Goal: Task Accomplishment & Management: Use online tool/utility

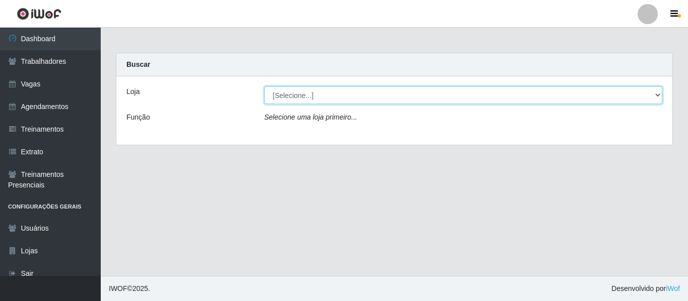
click at [297, 95] on select "[Selecione...] Varejão Supermercados" at bounding box center [463, 96] width 398 height 18
select select "237"
click at [264, 87] on select "[Selecione...] Varejão Supermercados" at bounding box center [463, 96] width 398 height 18
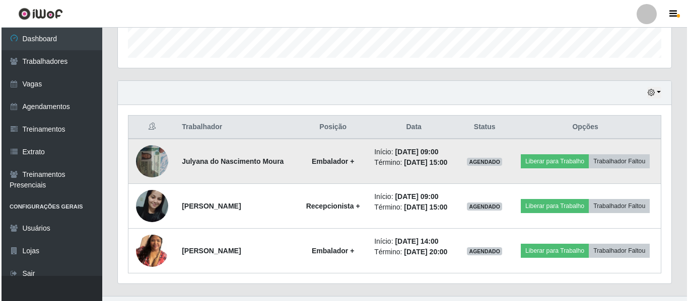
scroll to position [322, 0]
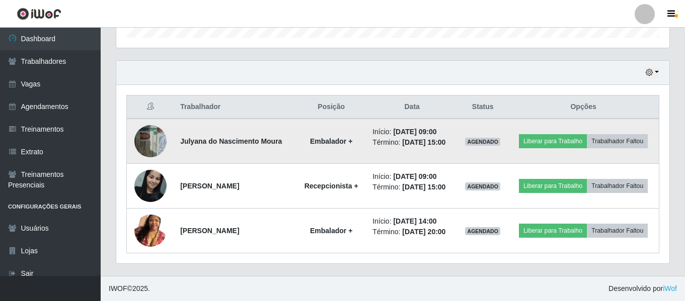
click at [145, 141] on img at bounding box center [150, 141] width 32 height 43
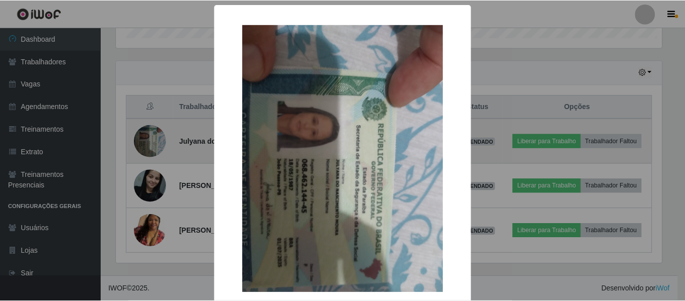
scroll to position [209, 548]
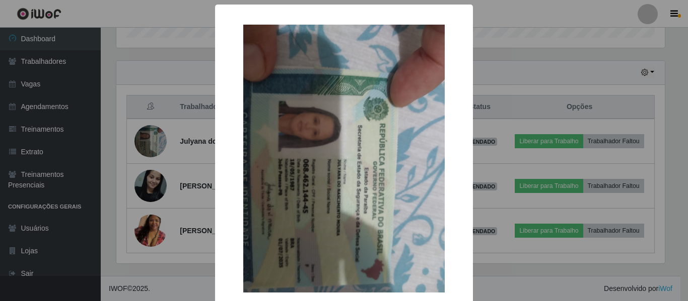
click at [145, 149] on div "× OK Cancel" at bounding box center [344, 150] width 688 height 301
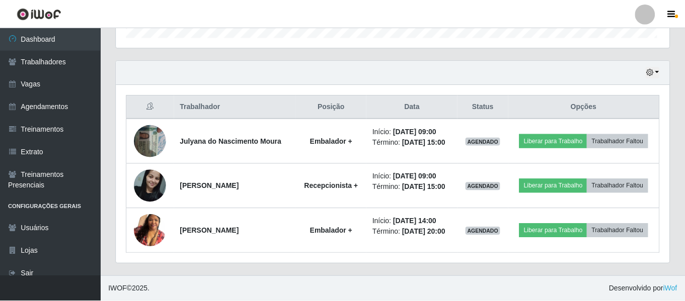
scroll to position [209, 553]
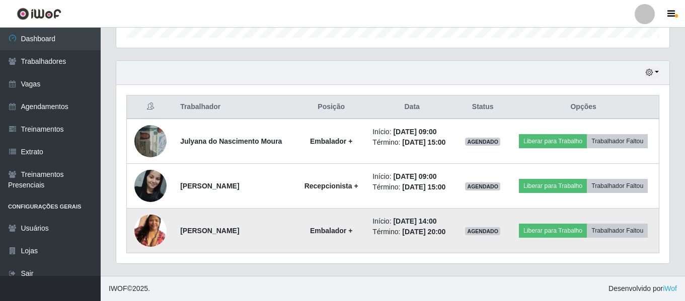
click at [142, 231] on img at bounding box center [150, 230] width 32 height 57
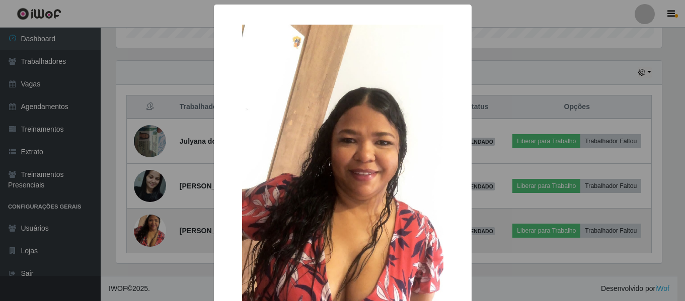
scroll to position [209, 548]
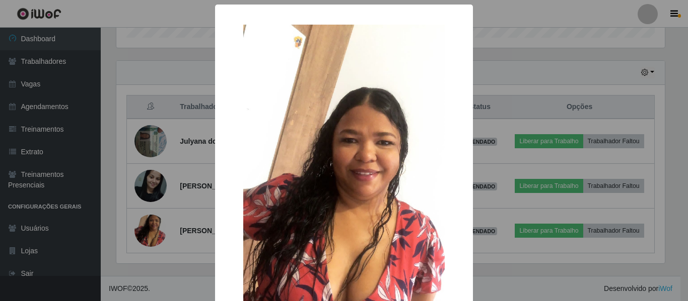
click at [139, 189] on div "× OK Cancel" at bounding box center [344, 150] width 688 height 301
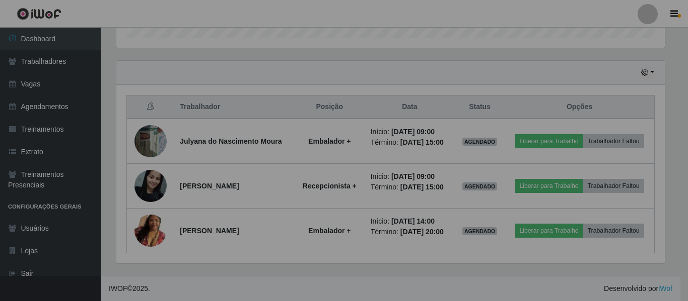
scroll to position [209, 553]
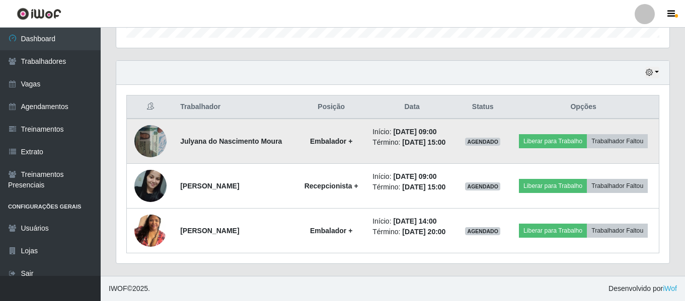
click at [149, 153] on img at bounding box center [150, 141] width 32 height 43
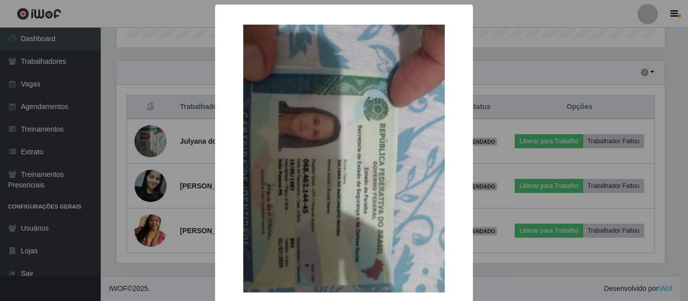
click at [150, 157] on div "× OK Cancel" at bounding box center [344, 150] width 688 height 301
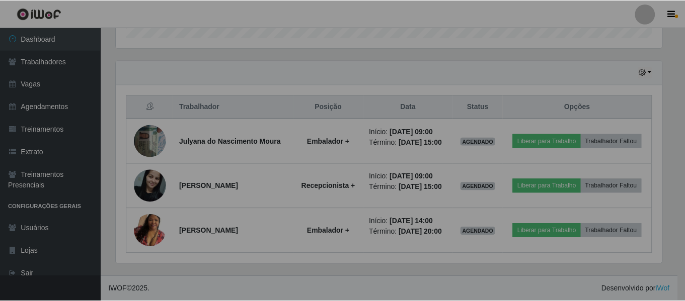
scroll to position [209, 553]
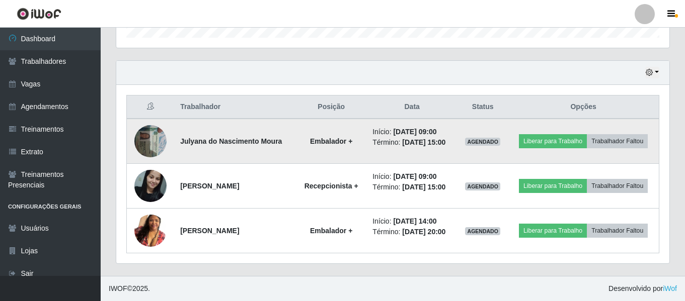
click at [150, 154] on img at bounding box center [150, 141] width 32 height 43
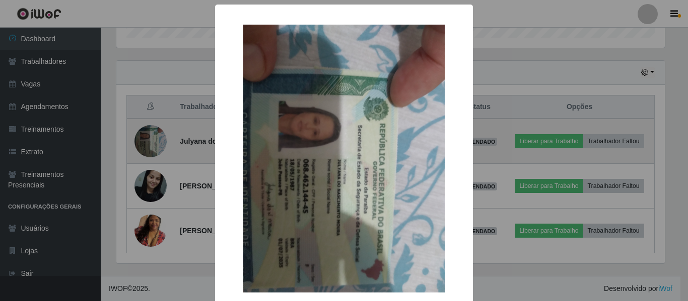
click at [150, 154] on div "× OK Cancel" at bounding box center [344, 150] width 688 height 301
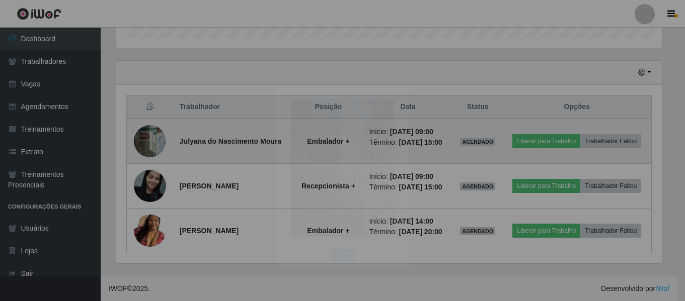
scroll to position [209, 553]
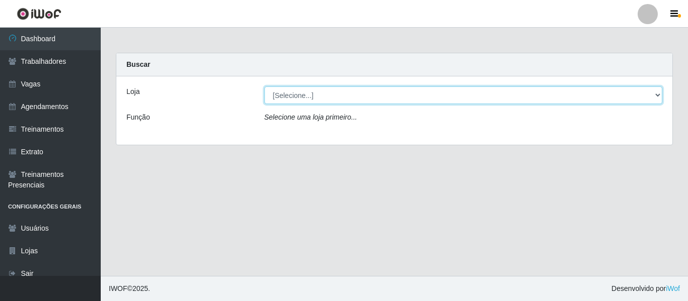
click at [305, 99] on select "[Selecione...] Varejão Supermercados" at bounding box center [463, 96] width 398 height 18
select select "237"
click at [264, 87] on select "[Selecione...] Varejão Supermercados" at bounding box center [463, 96] width 398 height 18
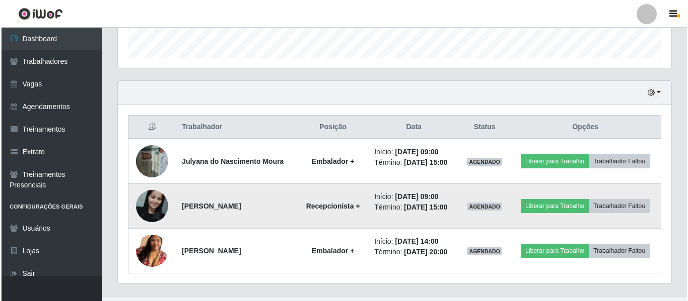
scroll to position [322, 0]
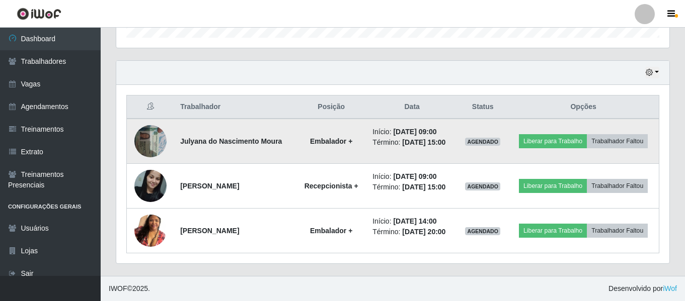
click at [158, 149] on img at bounding box center [150, 141] width 32 height 43
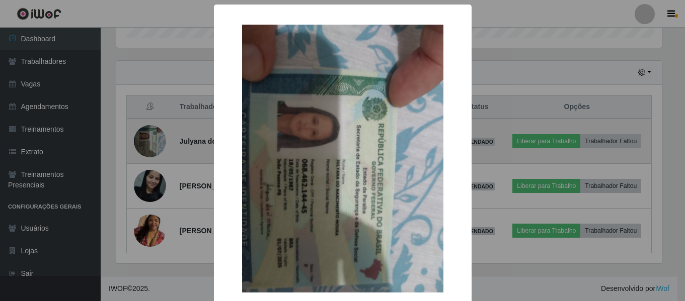
scroll to position [209, 548]
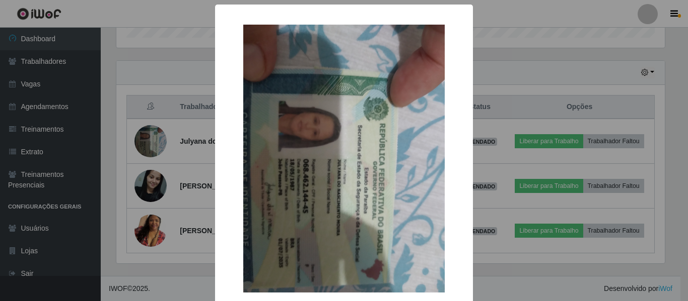
click at [152, 139] on div "× OK Cancel" at bounding box center [344, 150] width 688 height 301
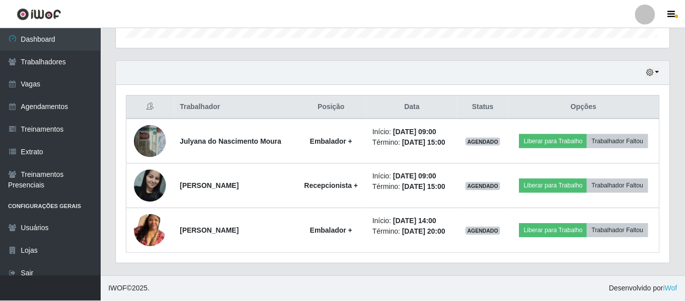
scroll to position [209, 553]
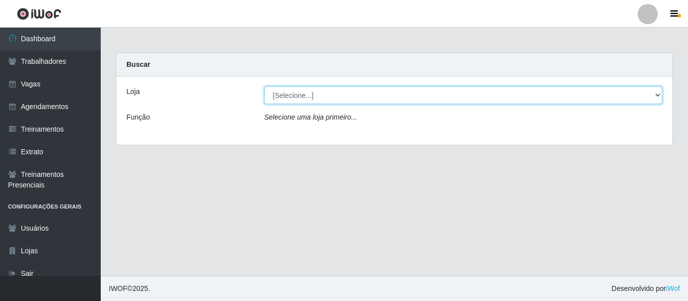
click at [361, 92] on select "[Selecione...] Varejão Supermercados" at bounding box center [463, 96] width 398 height 18
select select "237"
click at [264, 87] on select "[Selecione...] Varejão Supermercados" at bounding box center [463, 96] width 398 height 18
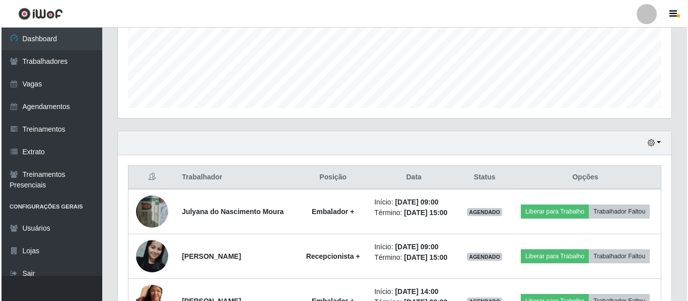
scroll to position [302, 0]
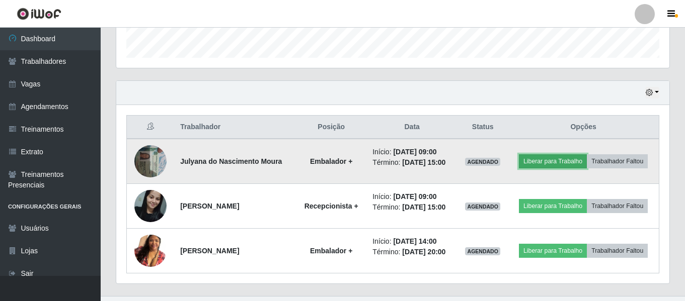
click at [562, 167] on button "Liberar para Trabalho" at bounding box center [553, 162] width 68 height 14
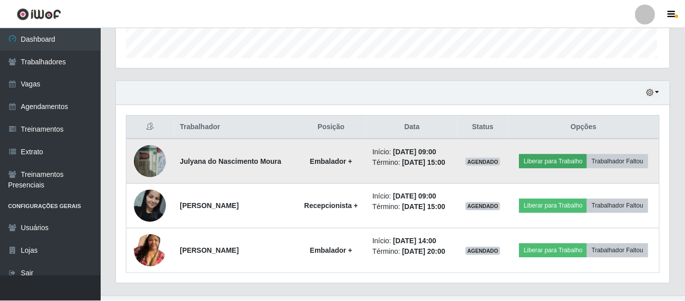
scroll to position [209, 548]
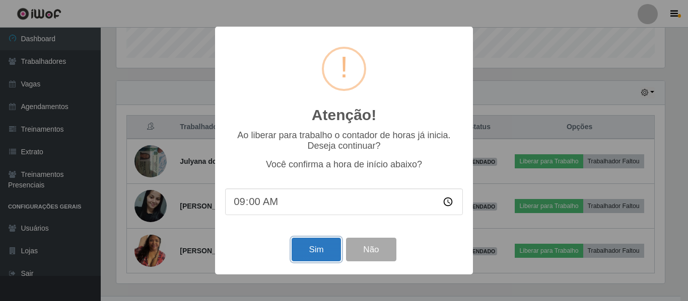
click at [320, 245] on button "Sim" at bounding box center [315, 250] width 49 height 24
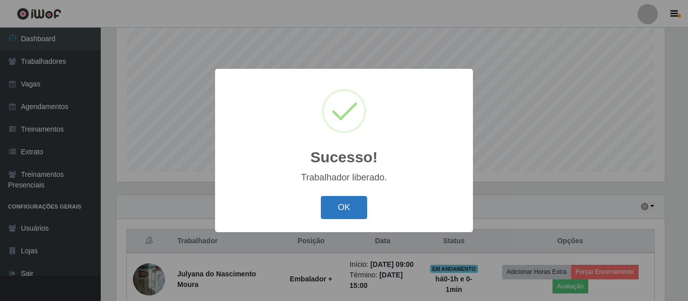
click at [334, 205] on button "OK" at bounding box center [344, 208] width 47 height 24
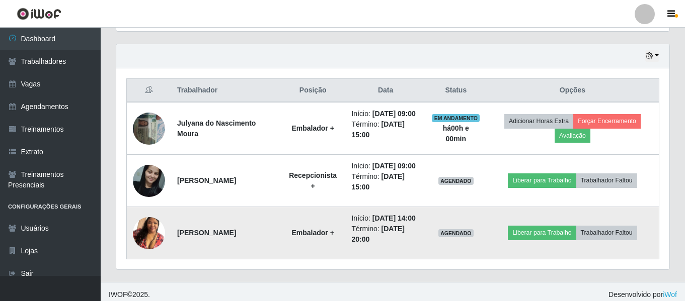
scroll to position [376, 0]
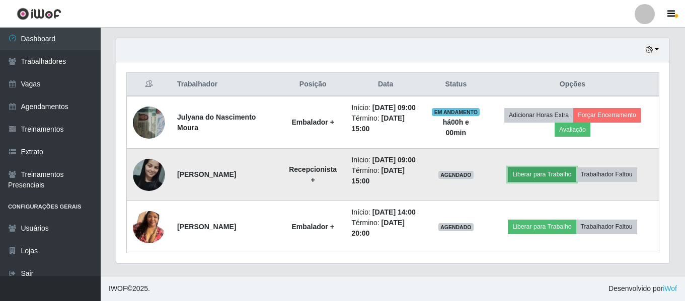
click at [521, 168] on button "Liberar para Trabalho" at bounding box center [542, 175] width 68 height 14
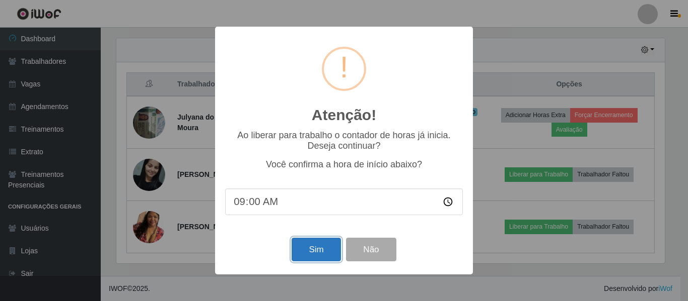
click at [310, 249] on button "Sim" at bounding box center [315, 250] width 49 height 24
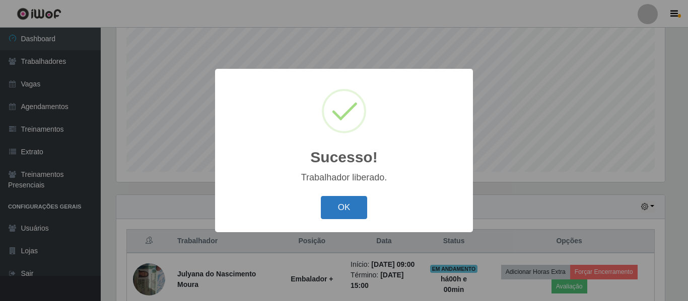
click at [323, 202] on button "OK" at bounding box center [344, 208] width 47 height 24
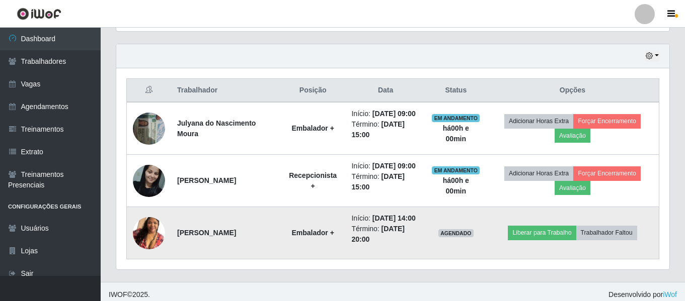
scroll to position [376, 0]
